Goal: Contribute content: Contribute content

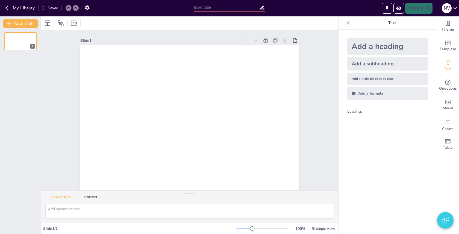
type input "New Sendsteps"
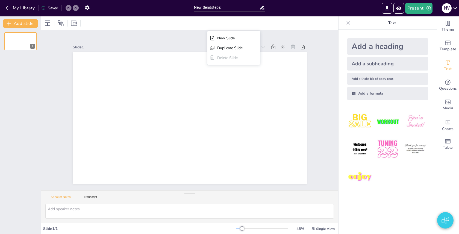
click at [182, 38] on div "Slide 1" at bounding box center [190, 110] width 234 height 147
click at [94, 196] on button "Transcript" at bounding box center [90, 198] width 24 height 6
click at [447, 7] on div "N V" at bounding box center [447, 8] width 10 height 10
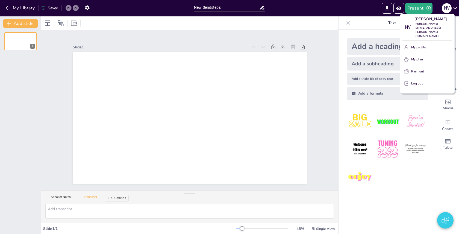
click at [414, 81] on p "Log out" at bounding box center [416, 83] width 11 height 5
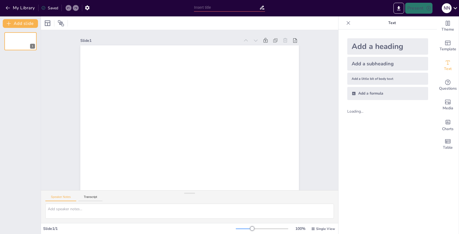
type input "New Sendsteps"
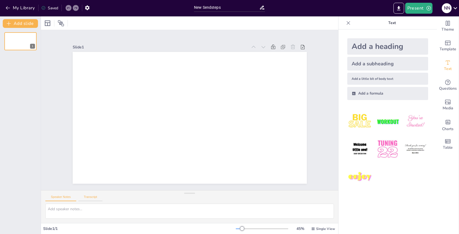
click at [92, 198] on button "Transcript" at bounding box center [90, 198] width 24 height 6
click at [138, 198] on div "Speaker Notes Transcript" at bounding box center [189, 196] width 297 height 13
drag, startPoint x: 60, startPoint y: 199, endPoint x: 68, endPoint y: 197, distance: 8.9
click at [60, 199] on button "Speaker Notes" at bounding box center [60, 198] width 31 height 6
drag, startPoint x: 87, startPoint y: 198, endPoint x: 113, endPoint y: 194, distance: 25.7
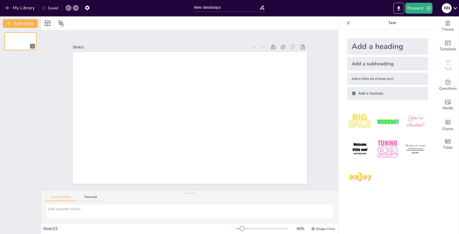
click at [87, 198] on button "Transcript" at bounding box center [90, 198] width 24 height 6
click at [141, 39] on div "Slide 1" at bounding box center [190, 110] width 234 height 147
click at [19, 52] on div "1" at bounding box center [20, 131] width 41 height 206
click at [325, 42] on div "Slide 1" at bounding box center [189, 110] width 297 height 160
click at [368, 93] on div "Add a formula" at bounding box center [387, 93] width 81 height 13
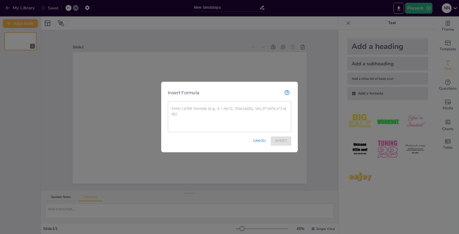
click at [263, 142] on button "Cancel" at bounding box center [260, 140] width 18 height 9
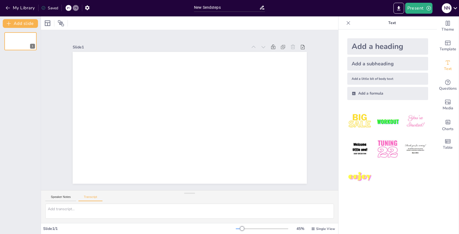
click at [323, 109] on div "Slide 1" at bounding box center [189, 110] width 297 height 160
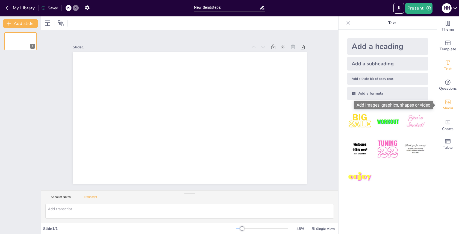
click at [447, 103] on icon "Add images, graphics, shapes or video" at bounding box center [448, 102] width 7 height 7
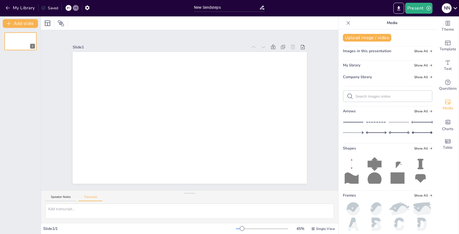
click at [355, 121] on icon at bounding box center [353, 122] width 21 height 8
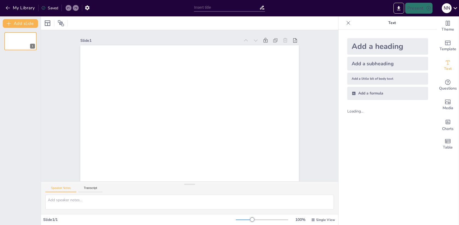
type input "New Sendsteps"
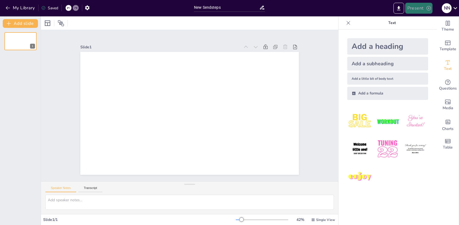
click at [425, 10] on button "Present" at bounding box center [418, 8] width 27 height 11
click at [350, 18] on div at bounding box center [229, 112] width 459 height 225
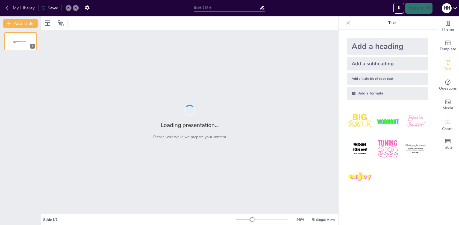
type input "New Sendsteps"
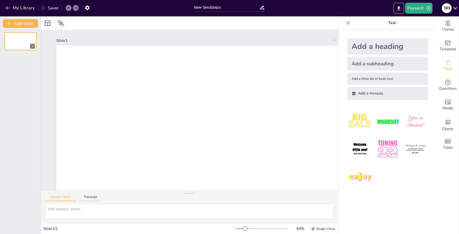
click at [346, 22] on icon at bounding box center [348, 22] width 5 height 5
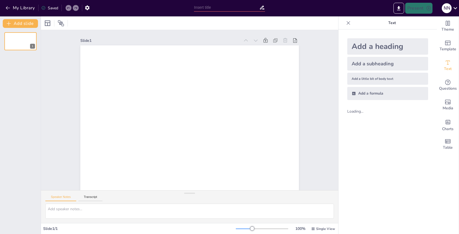
type input "New Sendsteps"
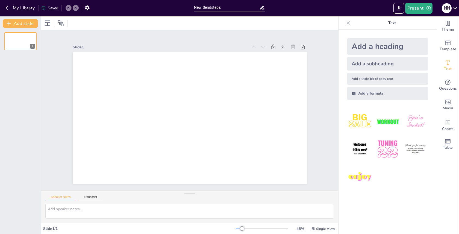
click at [350, 23] on icon at bounding box center [348, 22] width 5 height 5
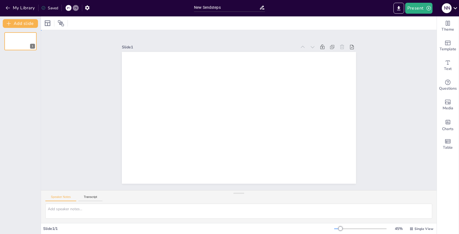
drag, startPoint x: 393, startPoint y: 47, endPoint x: 442, endPoint y: 11, distance: 61.1
click at [394, 45] on div "Slide 1" at bounding box center [239, 110] width 396 height 160
click at [447, 6] on div "N N" at bounding box center [447, 8] width 10 height 10
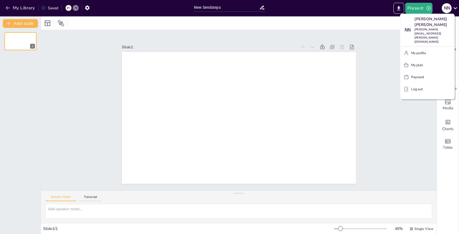
click at [413, 87] on p "Log out" at bounding box center [416, 89] width 11 height 5
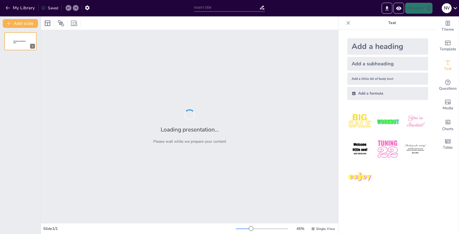
type input "New Sendsteps"
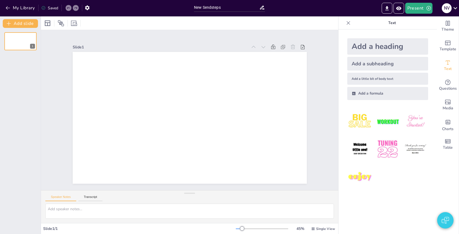
click at [348, 23] on icon at bounding box center [349, 23] width 4 height 4
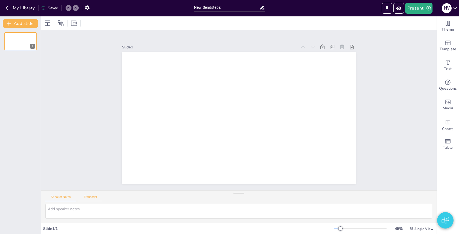
click at [90, 196] on button "Transcript" at bounding box center [90, 198] width 24 height 6
click at [122, 196] on button "TTS Settings" at bounding box center [117, 198] width 24 height 7
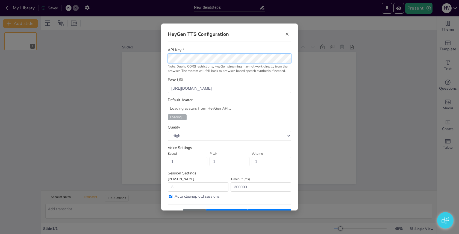
select select "Ann_Therapist_public"
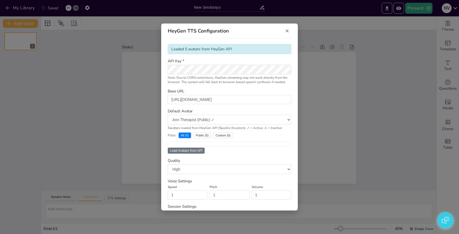
click at [189, 150] on button "Load Avatars from API" at bounding box center [186, 151] width 37 height 6
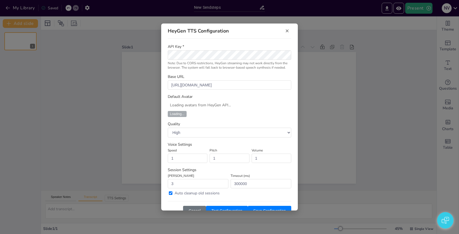
scroll to position [2, 0]
select select "Ann_Therapist_public"
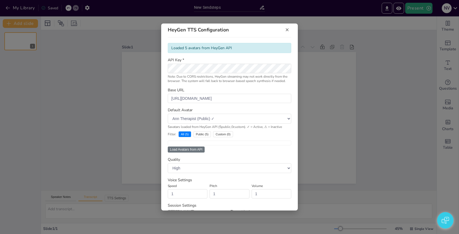
click at [196, 146] on button "Load Avatars from API" at bounding box center [186, 149] width 37 height 6
select select "Ann_Therapist_public"
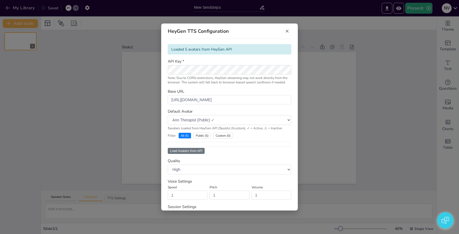
click at [221, 75] on div "API Key * Note: Due to CORS restrictions, HeyGen streaming may not work directl…" at bounding box center [230, 72] width 124 height 26
select select "Ann_Therapist_public"
click at [192, 148] on button "Load Avatars from API" at bounding box center [186, 151] width 37 height 6
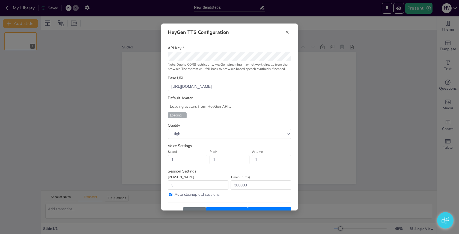
select select "Ann_Therapist_public"
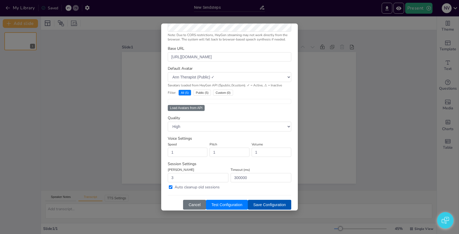
click at [271, 200] on button "Save Configuration" at bounding box center [269, 205] width 43 height 10
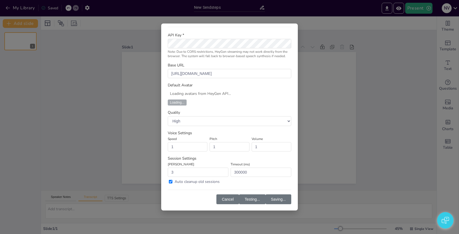
scroll to position [12, 0]
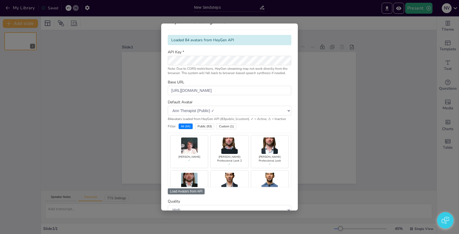
click at [194, 142] on img at bounding box center [189, 145] width 16 height 16
select select "5144abe712c84fc582dea55981e890a5"
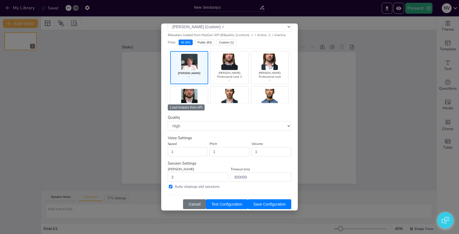
scroll to position [96, 0]
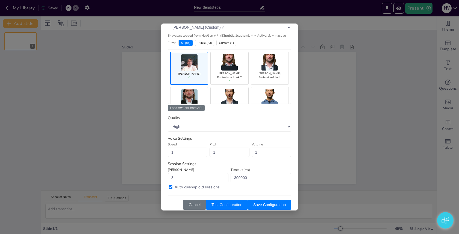
click at [351, 124] on div "HeyGen TTS Configuration × Loaded 84 avatars from HeyGen API API Key * Note: Du…" at bounding box center [229, 117] width 459 height 234
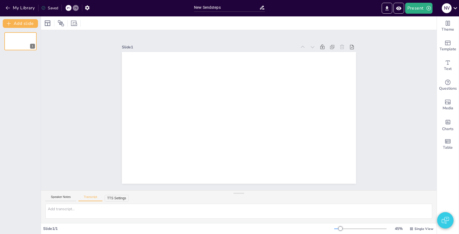
click at [124, 196] on button "TTS Settings" at bounding box center [117, 198] width 24 height 7
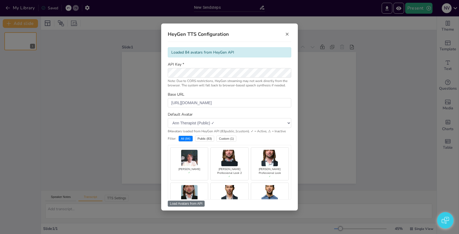
click at [188, 154] on img at bounding box center [189, 158] width 16 height 16
select select "5144abe712c84fc582dea55981e890a5"
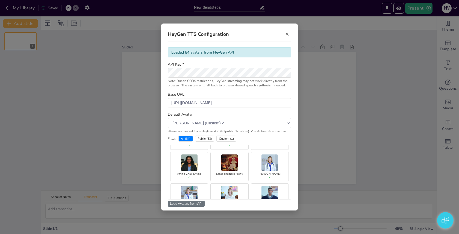
scroll to position [692, 0]
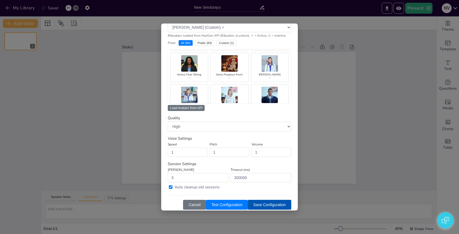
click at [268, 200] on button "Save Configuration" at bounding box center [269, 205] width 43 height 10
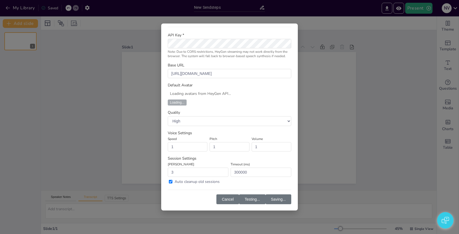
scroll to position [12, 0]
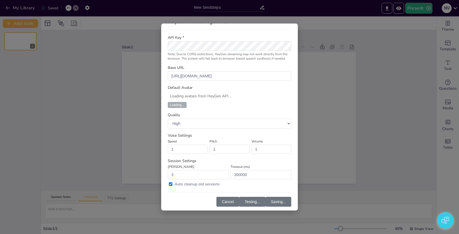
select select "5144abe712c84fc582dea55981e890a5"
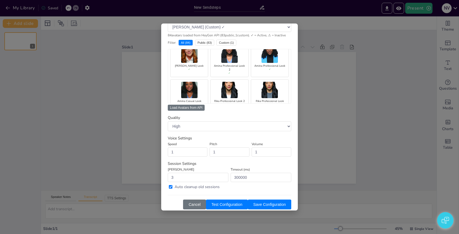
scroll to position [96, 0]
drag, startPoint x: 385, startPoint y: 141, endPoint x: 358, endPoint y: 140, distance: 26.8
click at [383, 141] on div "HeyGen TTS Configuration × Loaded 84 avatars from HeyGen API API Key * Note: Du…" at bounding box center [229, 117] width 459 height 234
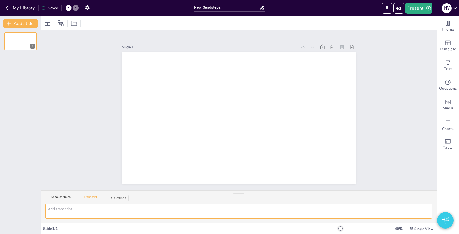
click at [70, 211] on textarea at bounding box center [238, 211] width 387 height 15
type textarea "please read this aloud"
drag, startPoint x: 401, startPoint y: 6, endPoint x: 397, endPoint y: 13, distance: 8.1
click at [401, 6] on icon "Preview Presentation" at bounding box center [399, 8] width 6 height 6
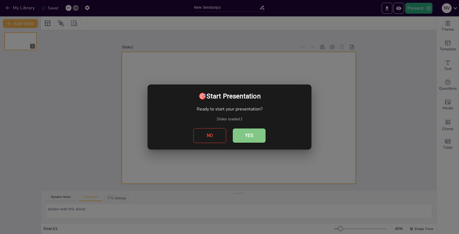
click at [251, 134] on button "Yes" at bounding box center [249, 135] width 33 height 14
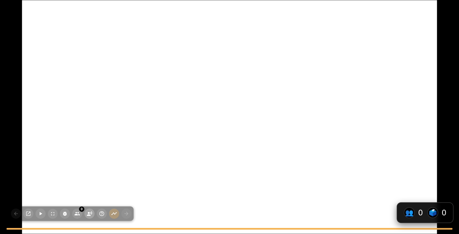
click at [87, 213] on icon "button" at bounding box center [90, 214] width 6 height 6
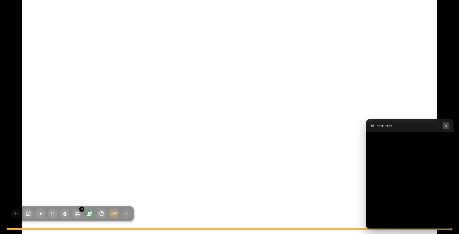
click at [447, 127] on button "×" at bounding box center [446, 125] width 7 height 7
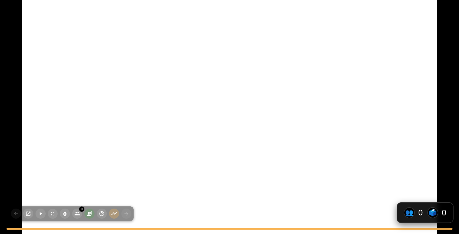
click at [298, 104] on div at bounding box center [229, 116] width 415 height 233
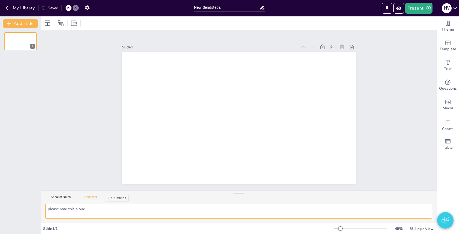
click at [99, 210] on textarea "please read this aloud" at bounding box center [238, 211] width 387 height 15
click at [403, 8] on button "Preview Presentation" at bounding box center [399, 8] width 11 height 11
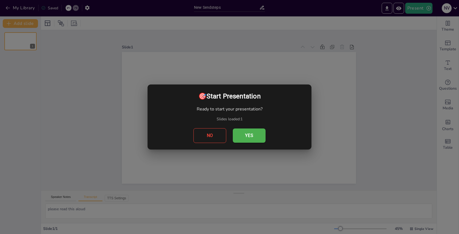
click at [255, 134] on button "Yes" at bounding box center [249, 135] width 33 height 14
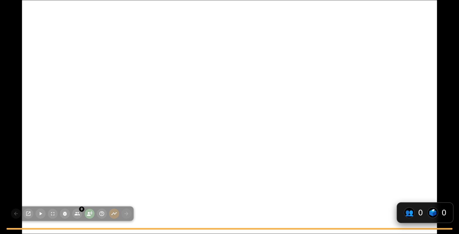
click at [89, 212] on circle "button" at bounding box center [89, 213] width 2 height 2
click at [90, 212] on icon "button" at bounding box center [90, 214] width 6 height 6
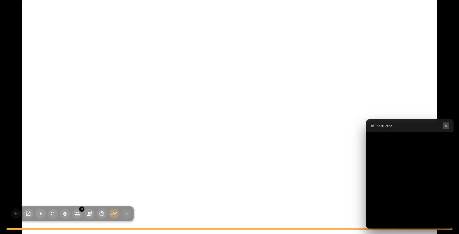
click at [443, 128] on button "×" at bounding box center [446, 125] width 7 height 7
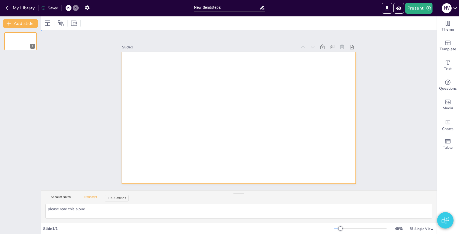
click at [380, 64] on div "Slide 1" at bounding box center [239, 110] width 414 height 362
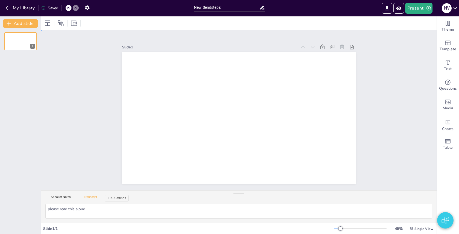
click at [394, 110] on div "Slide 1" at bounding box center [238, 110] width 401 height 384
click at [383, 46] on div "Slide 1" at bounding box center [239, 110] width 396 height 160
click at [30, 5] on button "My Library" at bounding box center [20, 8] width 33 height 9
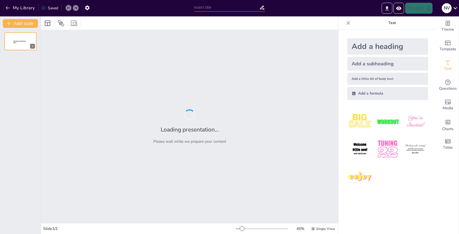
type input "Understanding Wood Types in Woodworking"
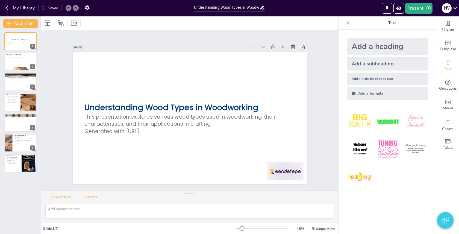
click at [89, 198] on button "Transcript" at bounding box center [90, 198] width 24 height 6
click at [13, 67] on div at bounding box center [20, 61] width 33 height 19
type textarea "In woodworking, understanding the different types of wood is essential. Wood ca…"
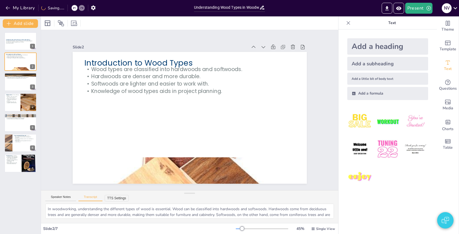
click at [120, 199] on button "TTS Settings" at bounding box center [117, 198] width 24 height 7
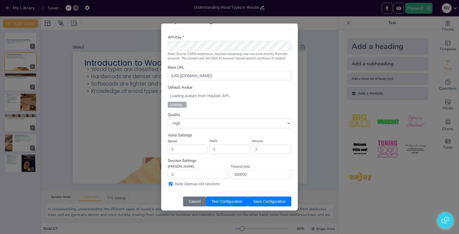
scroll to position [12, 0]
select select "5144abe712c84fc582dea55981e890a5"
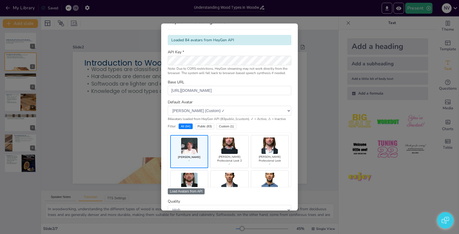
click at [306, 69] on div "HeyGen TTS Configuration × Loaded 84 avatars from HeyGen API API Key * Note: Du…" at bounding box center [229, 117] width 459 height 234
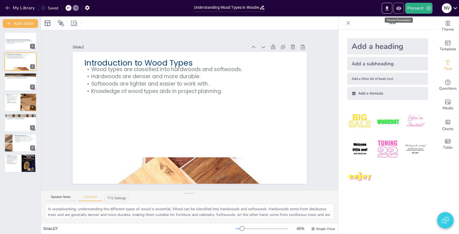
click at [398, 8] on icon "Preview Presentation" at bounding box center [399, 8] width 6 height 6
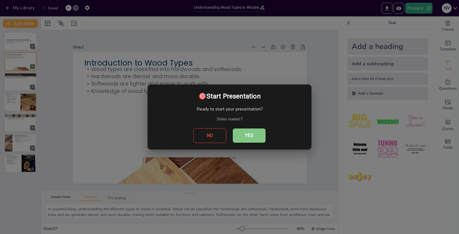
click at [243, 134] on button "Yes" at bounding box center [249, 135] width 33 height 14
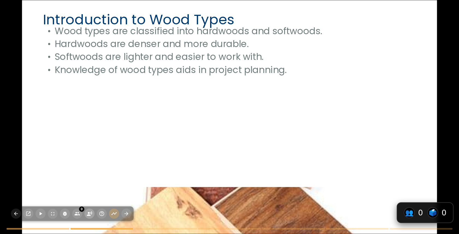
click at [90, 215] on icon "button" at bounding box center [89, 213] width 5 height 5
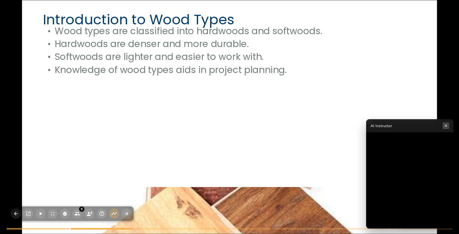
click at [446, 125] on button "×" at bounding box center [446, 125] width 7 height 7
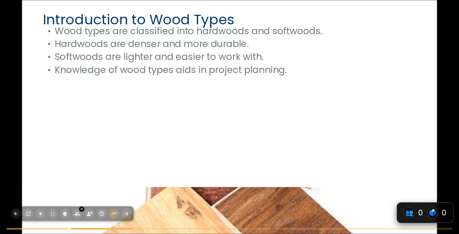
click at [310, 147] on div at bounding box center [229, 116] width 415 height 233
click at [129, 215] on button "button" at bounding box center [126, 214] width 10 height 10
click at [166, 151] on div at bounding box center [229, 116] width 415 height 233
type textarea "Hardwoods are sourced from deciduous trees and are characterized by their densi…"
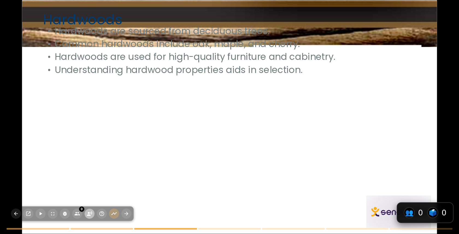
click at [91, 213] on icon "button" at bounding box center [89, 213] width 5 height 5
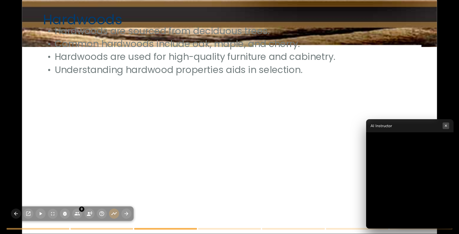
click at [445, 127] on button "×" at bounding box center [446, 125] width 7 height 7
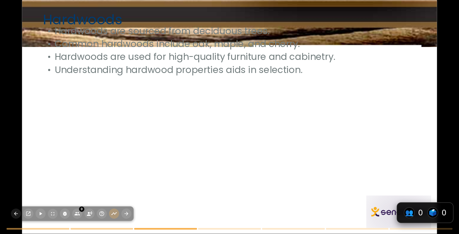
click at [193, 109] on div at bounding box center [229, 116] width 415 height 233
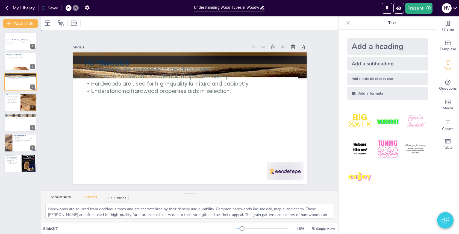
click at [312, 126] on div "Slide 1 Understanding Wood Types in Woodworking This presentation explores vari…" at bounding box center [189, 110] width 244 height 332
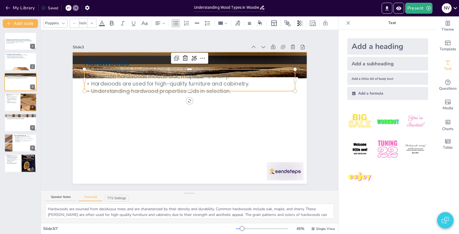
click at [222, 89] on p "Understanding hardwood properties aids in selection." at bounding box center [208, 106] width 51 height 208
type input "32"
click at [222, 89] on p "Understanding hardwood properties aids in selection." at bounding box center [205, 101] width 111 height 186
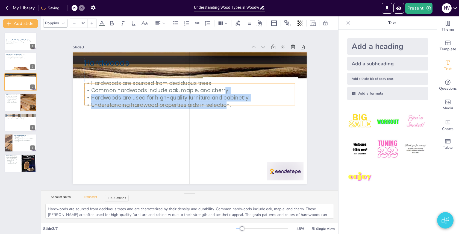
drag, startPoint x: 226, startPoint y: 80, endPoint x: 229, endPoint y: 102, distance: 22.3
click at [213, 102] on p "Common hardwoods include oak, maple, and cherry." at bounding box center [209, 110] width 7 height 211
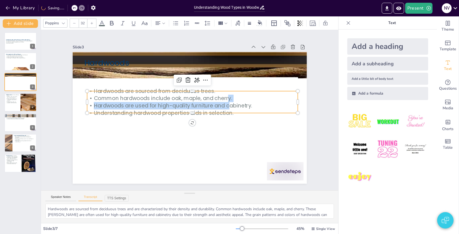
click at [236, 110] on p "Understanding hardwood properties aids in selection." at bounding box center [186, 107] width 211 height 7
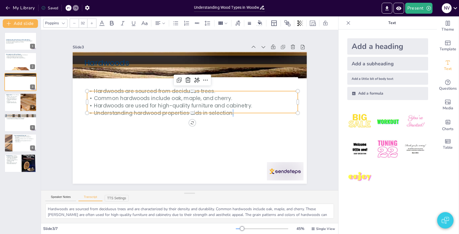
click at [236, 110] on p "Understanding hardwood properties aids in selection." at bounding box center [186, 107] width 210 height 29
click at [251, 104] on p "Hardwoods are used for high-quality furniture and cabinetry." at bounding box center [193, 107] width 195 height 92
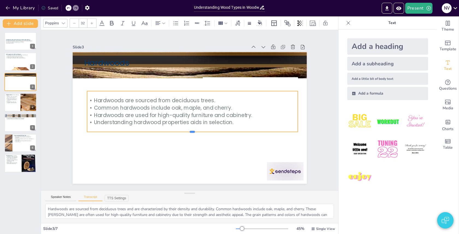
drag, startPoint x: 192, startPoint y: 113, endPoint x: 191, endPoint y: 132, distance: 18.9
click at [191, 132] on div at bounding box center [177, 130] width 173 height 127
click at [246, 119] on p "Understanding hardwood properties aids in selection." at bounding box center [186, 121] width 186 height 111
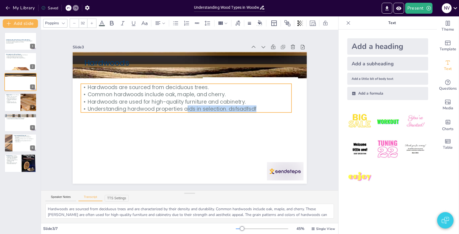
drag, startPoint x: 190, startPoint y: 97, endPoint x: 184, endPoint y: 122, distance: 25.5
click at [184, 122] on p "Understanding hardwood properties aids in selection. dsfsadfsdf" at bounding box center [193, 109] width 146 height 162
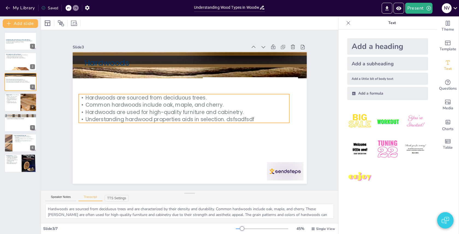
click at [218, 105] on p "Common hardwoods include oak, maple, and cherry." at bounding box center [187, 103] width 186 height 112
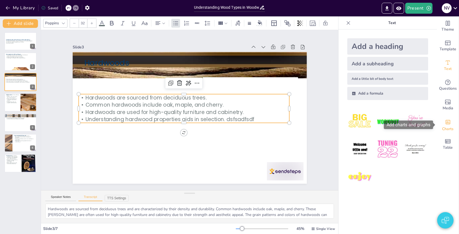
click at [447, 127] on span "Charts" at bounding box center [447, 129] width 11 height 6
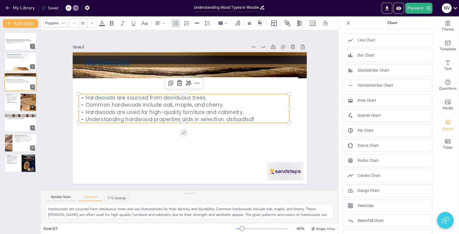
scroll to position [0, 0]
click at [315, 99] on div "Slide 1 Understanding Wood Types in Woodworking This presentation explores vari…" at bounding box center [189, 110] width 265 height 147
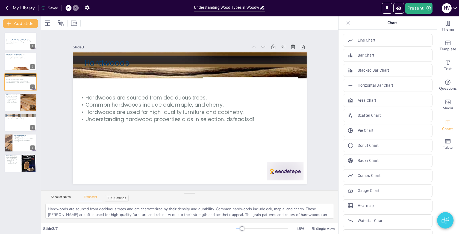
click at [348, 22] on icon at bounding box center [348, 22] width 5 height 5
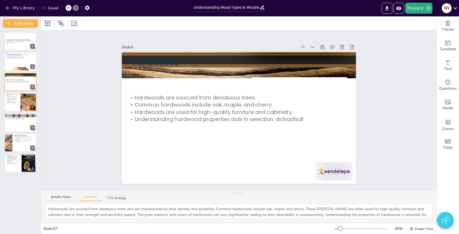
click at [390, 75] on div "Slide 1 Understanding Wood Types in Woodworking This presentation explores vari…" at bounding box center [239, 110] width 420 height 239
click at [405, 45] on div "Slide 1 Understanding Wood Types in Woodworking This presentation explores vari…" at bounding box center [239, 110] width 414 height 362
